Goal: Task Accomplishment & Management: Manage account settings

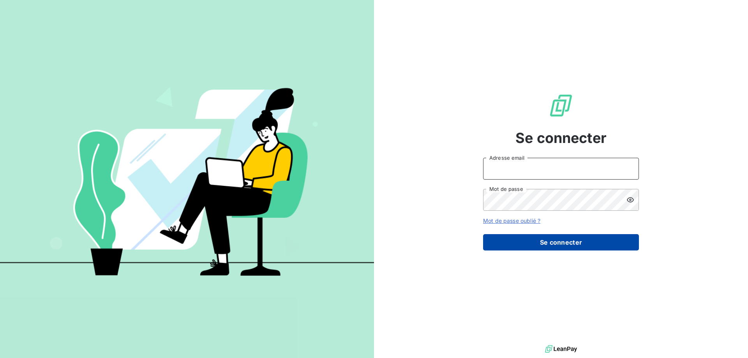
type input "[EMAIL_ADDRESS][DOMAIN_NAME]"
click at [569, 235] on button "Se connecter" at bounding box center [561, 242] width 156 height 16
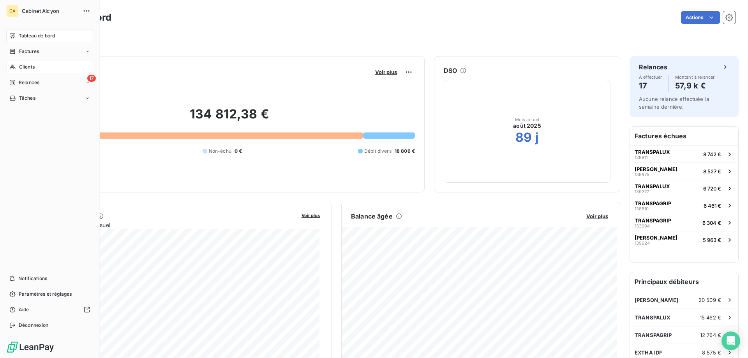
click at [25, 71] on div "Clients" at bounding box center [49, 67] width 87 height 12
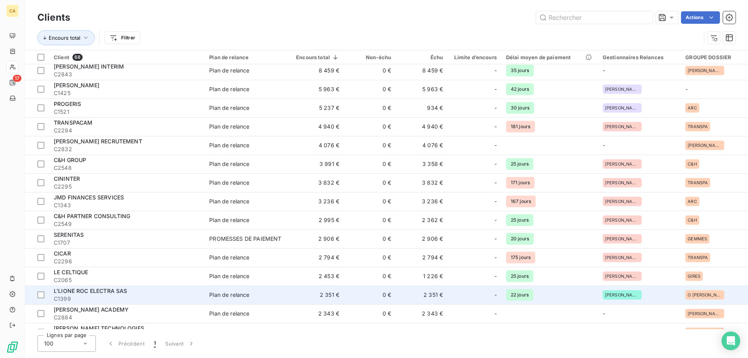
scroll to position [156, 0]
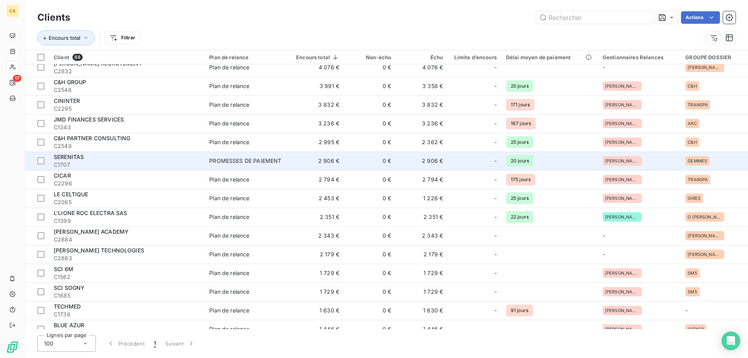
click at [239, 161] on div "PROMESSES DE PAIEMENT" at bounding box center [245, 161] width 72 height 8
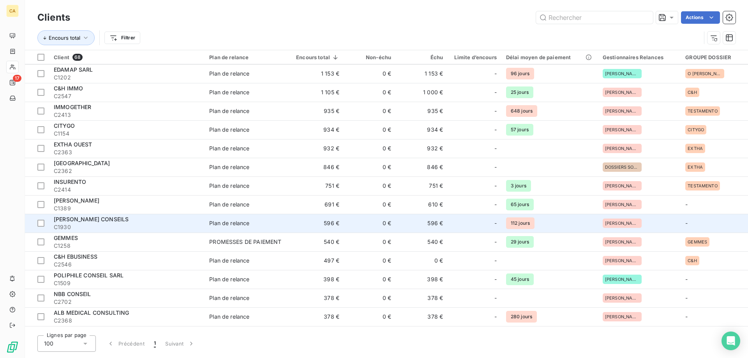
scroll to position [428, 0]
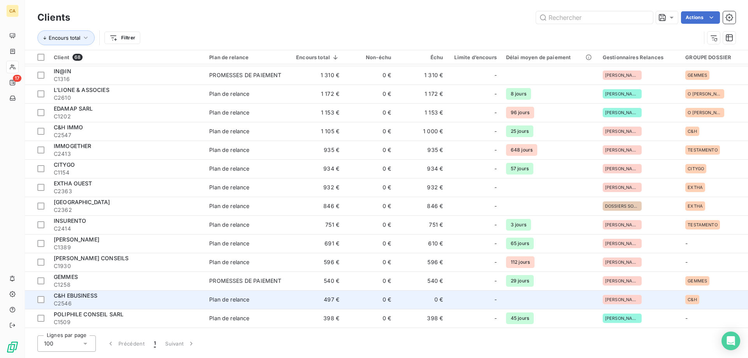
click at [71, 297] on span "C&H EBUSINESS" at bounding box center [76, 295] width 44 height 7
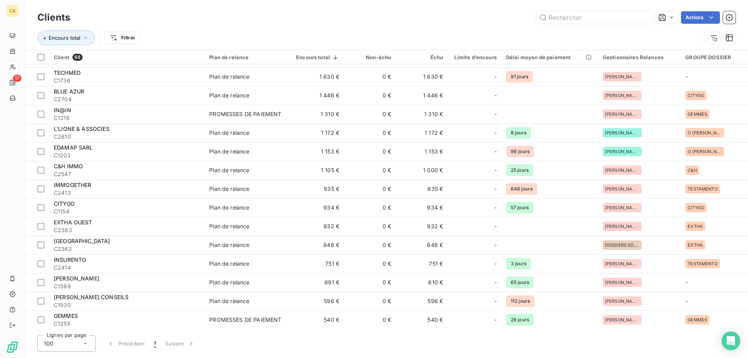
scroll to position [428, 0]
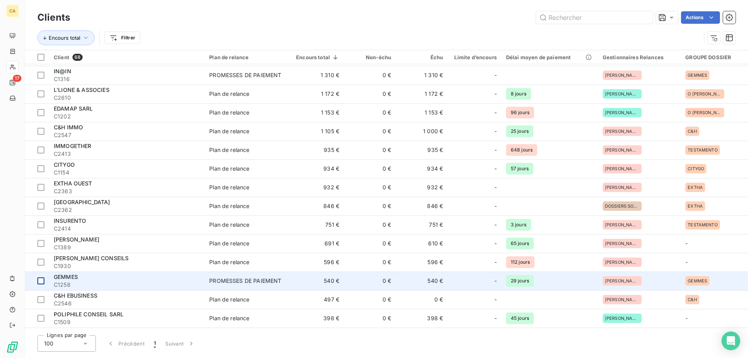
click at [41, 280] on div at bounding box center [40, 280] width 7 height 7
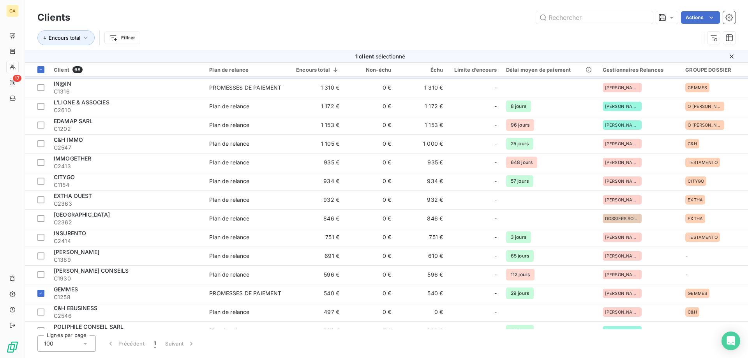
scroll to position [389, 0]
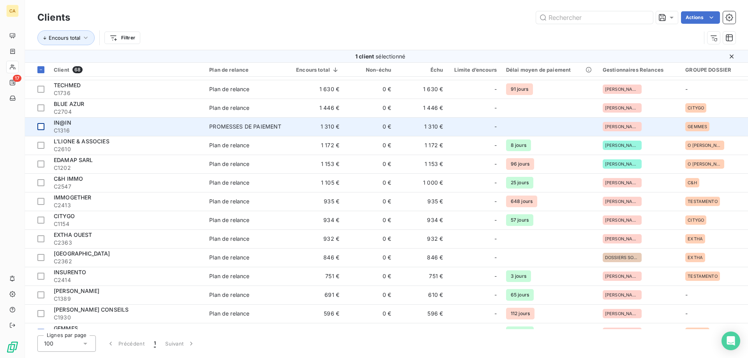
click at [42, 127] on div at bounding box center [40, 126] width 7 height 7
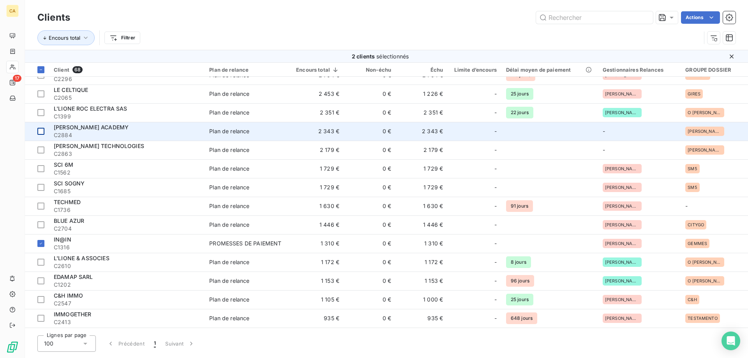
scroll to position [234, 0]
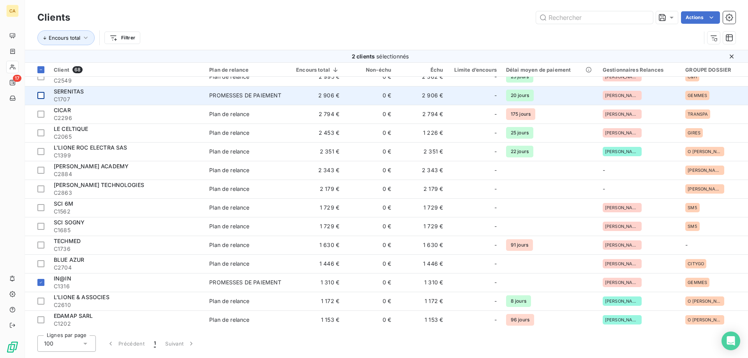
click at [43, 95] on div at bounding box center [40, 95] width 7 height 7
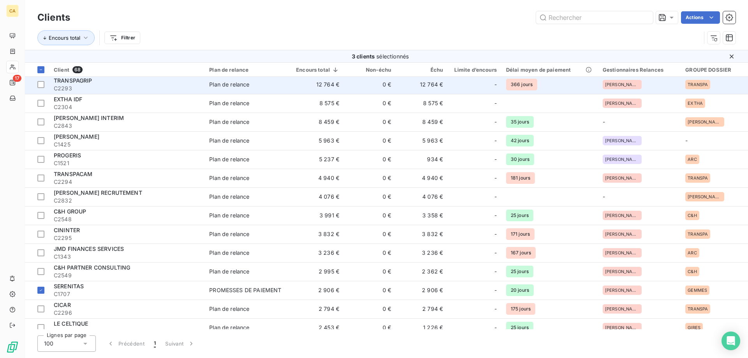
scroll to position [0, 0]
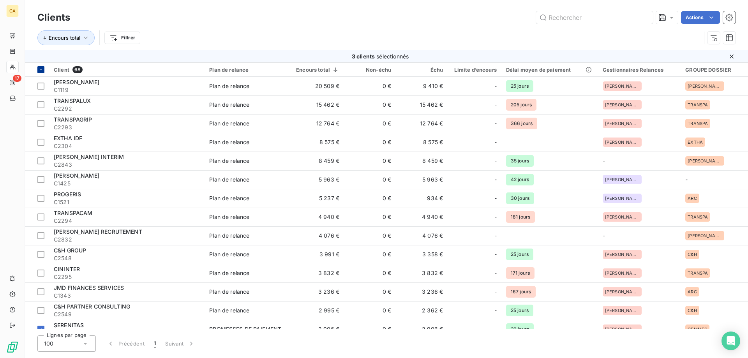
click at [42, 69] on div at bounding box center [40, 69] width 7 height 7
click at [37, 70] on th at bounding box center [37, 70] width 24 height 14
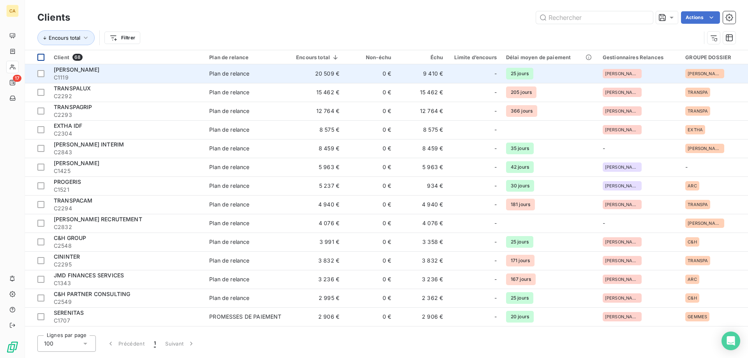
click at [96, 74] on span "C1119" at bounding box center [127, 78] width 146 height 8
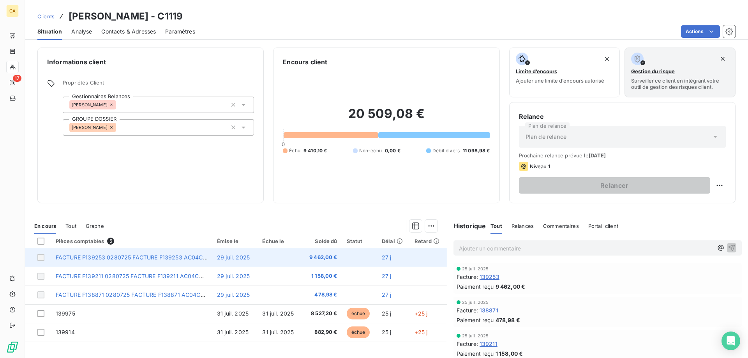
click at [316, 256] on span "9 462,00 €" at bounding box center [322, 258] width 31 height 8
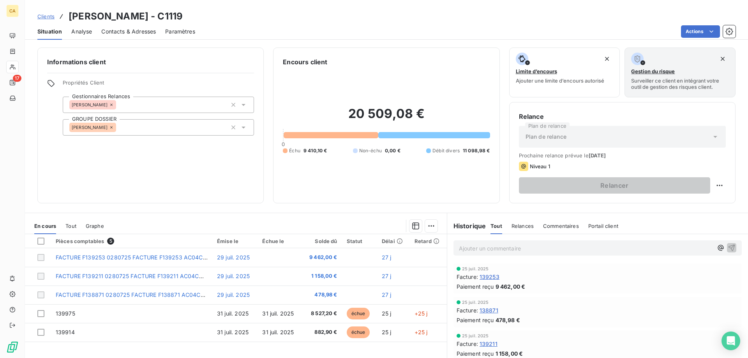
click at [488, 276] on span "139253" at bounding box center [489, 277] width 20 height 8
click at [598, 312] on div "Facture : 138871" at bounding box center [597, 310] width 282 height 8
click at [486, 274] on span "139253" at bounding box center [489, 277] width 20 height 8
